Goal: Task Accomplishment & Management: Manage account settings

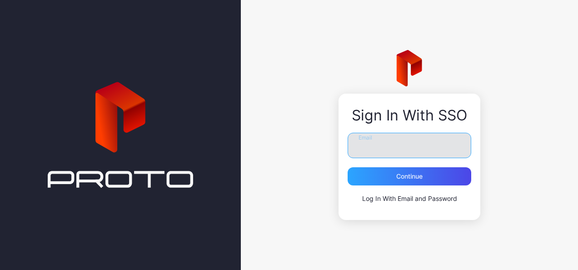
click at [403, 149] on input "Email" at bounding box center [408, 145] width 123 height 25
type input "**********"
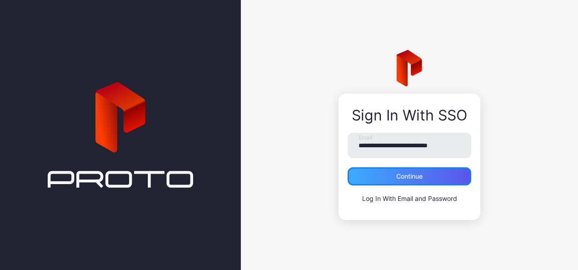
click at [396, 174] on div "Continue" at bounding box center [409, 176] width 26 height 7
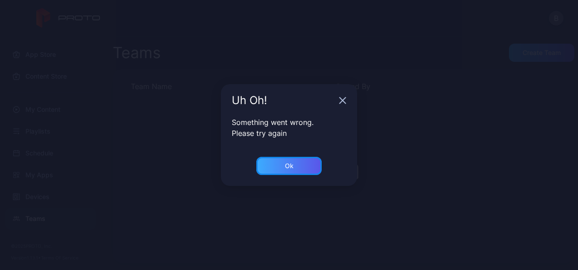
click at [300, 168] on div "Ok" at bounding box center [288, 166] width 65 height 18
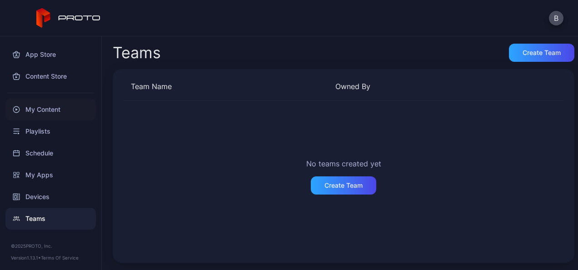
click at [46, 106] on div "My Content" at bounding box center [50, 110] width 90 height 22
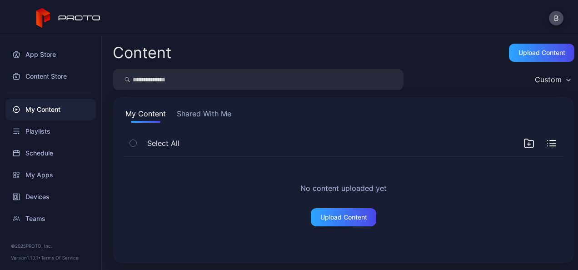
click at [217, 119] on button "Shared With Me" at bounding box center [204, 115] width 58 height 15
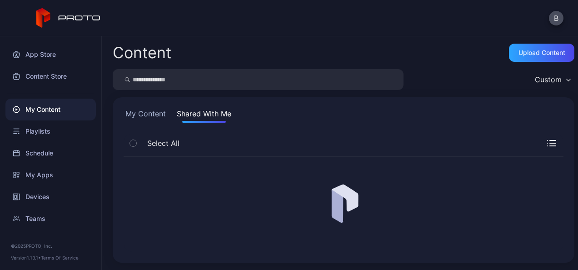
click at [134, 116] on button "My Content" at bounding box center [145, 115] width 44 height 15
click at [44, 132] on div "Playlists" at bounding box center [50, 131] width 90 height 22
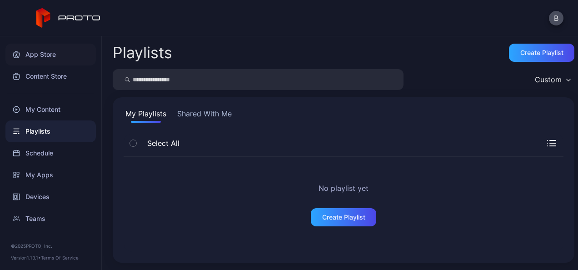
click at [52, 54] on div "App Store" at bounding box center [50, 55] width 90 height 22
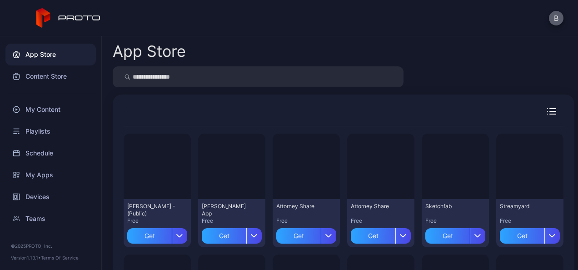
click at [555, 19] on button "B" at bounding box center [555, 18] width 15 height 15
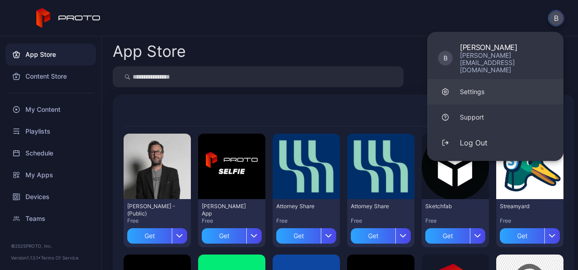
click at [465, 87] on div "Settings" at bounding box center [471, 91] width 25 height 9
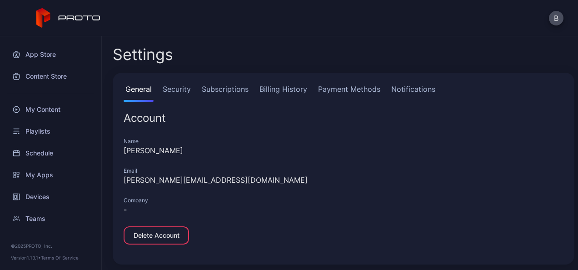
scroll to position [2, 0]
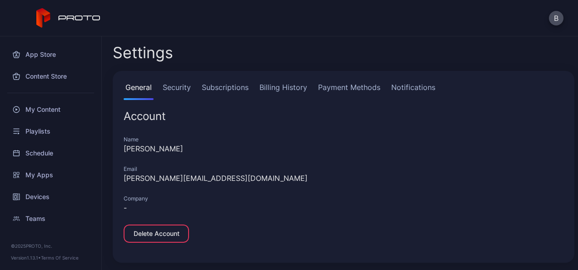
click at [179, 83] on link "Security" at bounding box center [177, 91] width 32 height 18
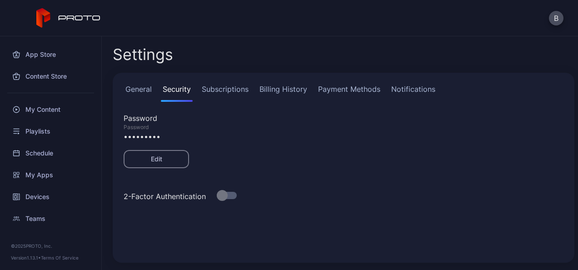
click at [220, 87] on link "Subscriptions" at bounding box center [225, 93] width 50 height 18
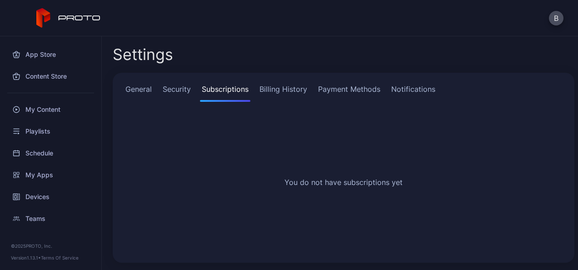
click at [292, 88] on link "Billing History" at bounding box center [282, 93] width 51 height 18
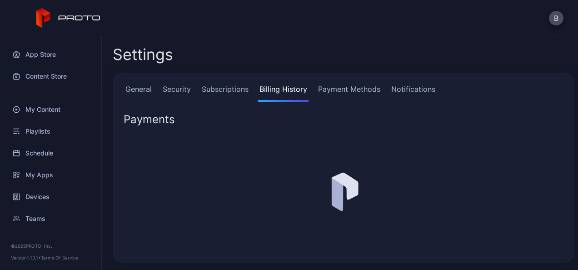
click at [366, 89] on link "Payment Methods" at bounding box center [349, 93] width 66 height 18
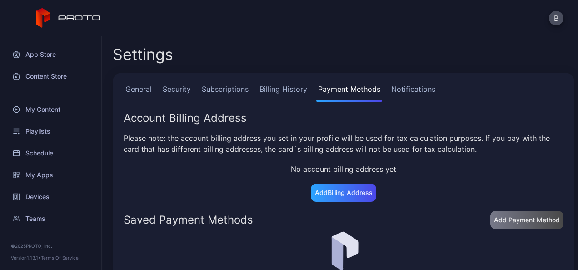
click at [408, 89] on link "Notifications" at bounding box center [413, 93] width 48 height 18
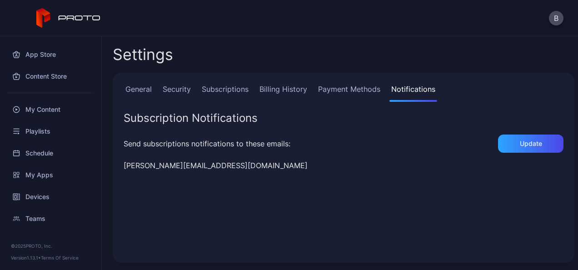
click at [144, 89] on link "General" at bounding box center [138, 93] width 30 height 18
